Goal: Navigation & Orientation: Find specific page/section

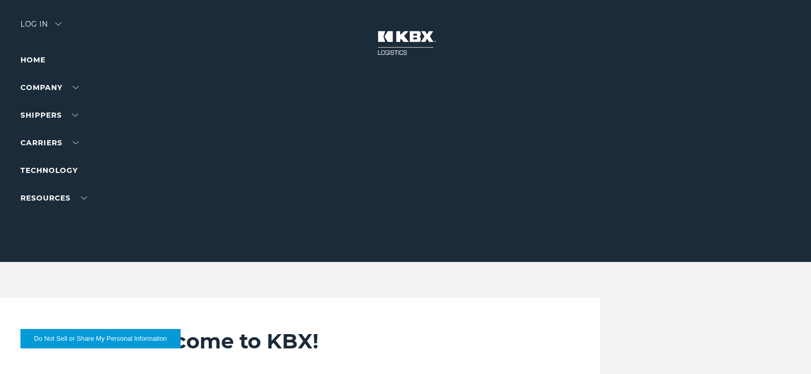
click at [23, 24] on div "Log in" at bounding box center [40, 27] width 41 height 15
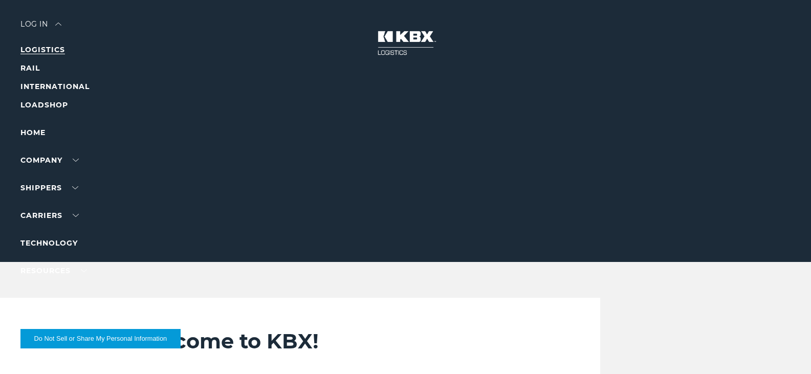
click at [30, 49] on link "LOGISTICS" at bounding box center [42, 49] width 45 height 9
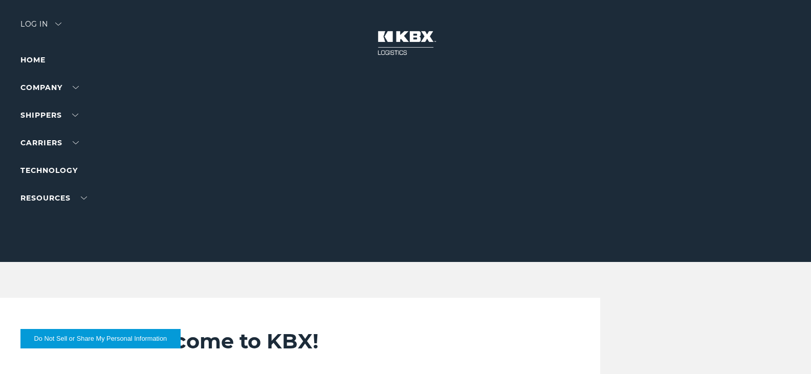
click at [33, 20] on div "Log in" at bounding box center [40, 27] width 41 height 15
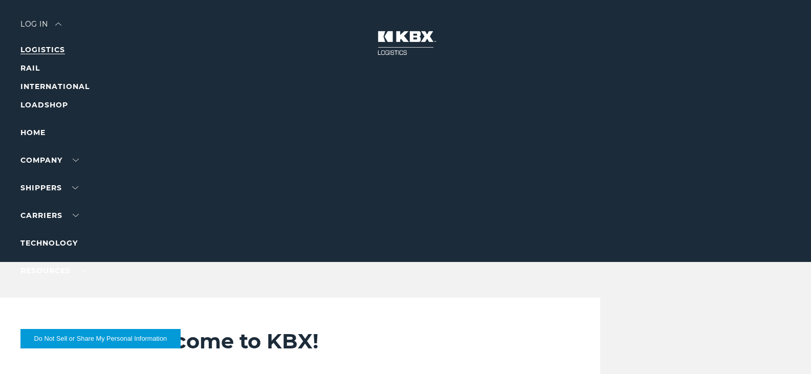
click at [47, 47] on link "LOGISTICS" at bounding box center [42, 49] width 45 height 9
